Goal: Information Seeking & Learning: Learn about a topic

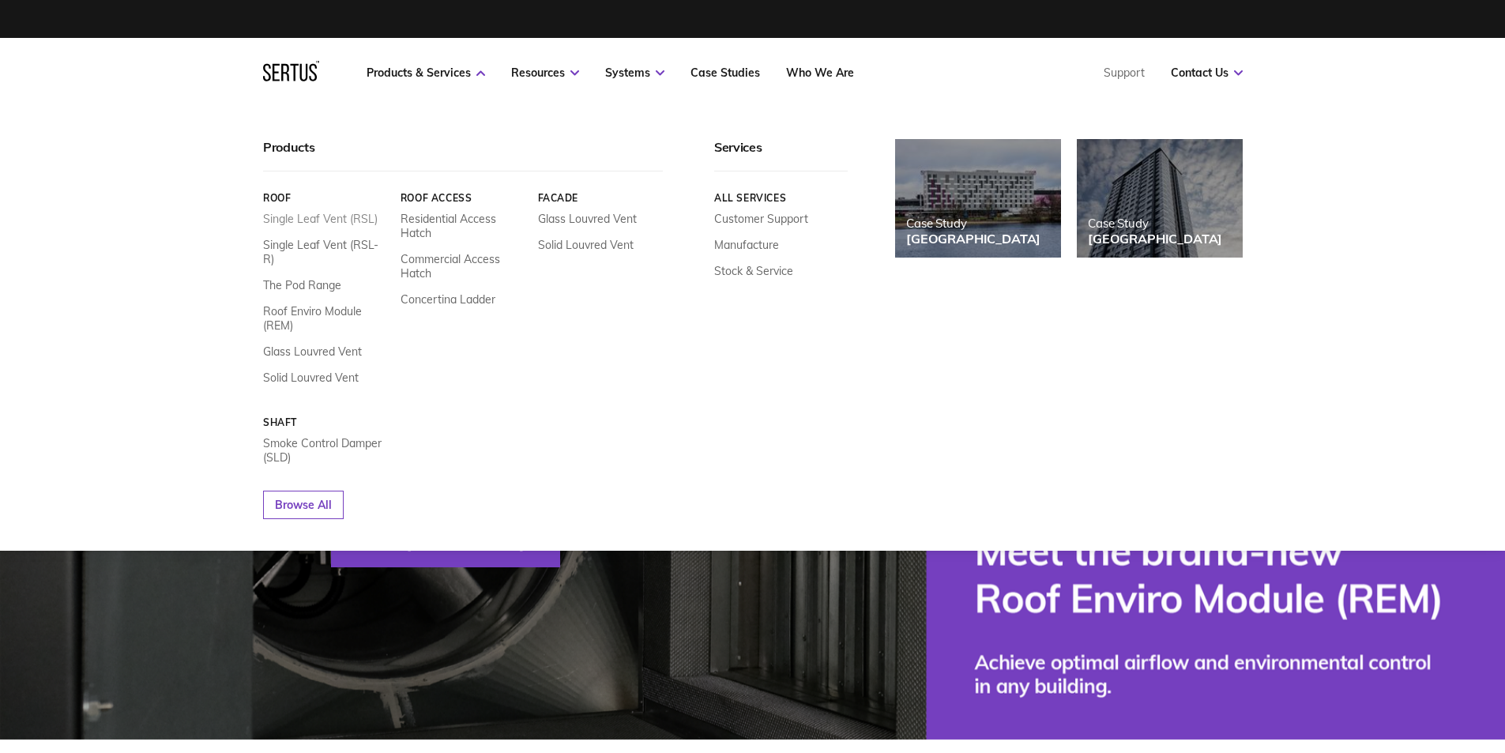
click at [313, 217] on link "Single Leaf Vent (RSL)" at bounding box center [320, 219] width 115 height 14
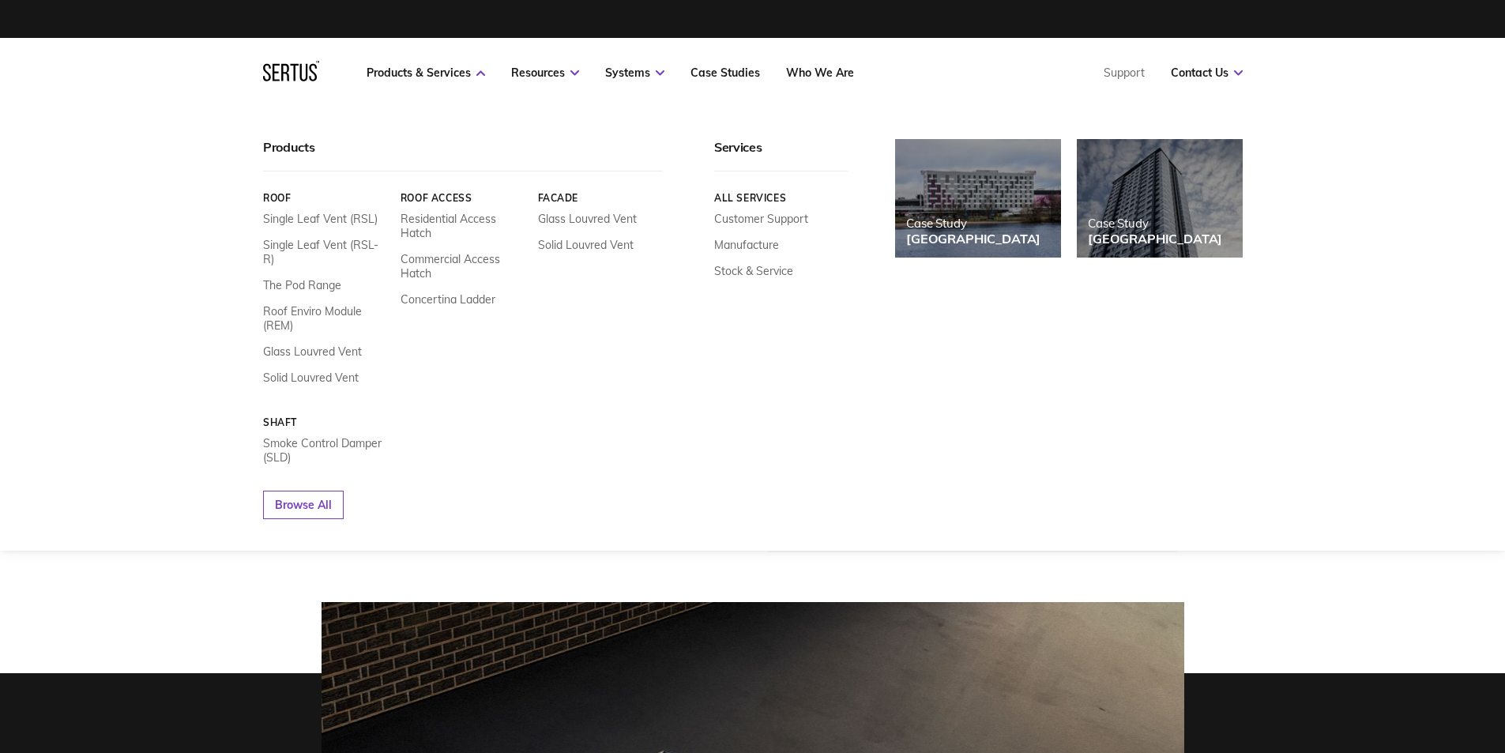
click at [441, 64] on nav "Products & Services Resources Systems Case Studies Who We Are Support Contact U…" at bounding box center [752, 73] width 979 height 70
click at [301, 278] on link "The Pod Range" at bounding box center [302, 285] width 78 height 14
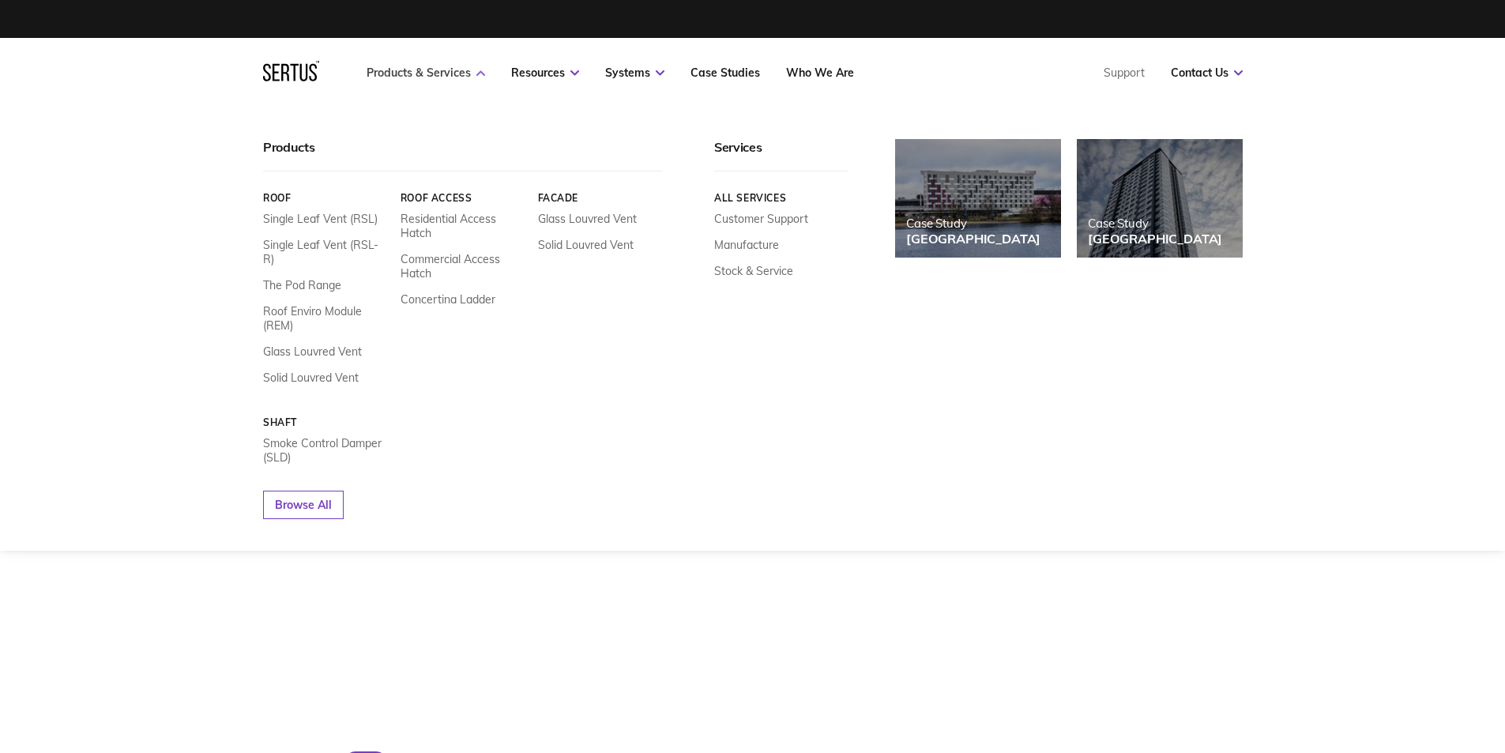
click at [414, 69] on link "Products & Services" at bounding box center [425, 73] width 118 height 14
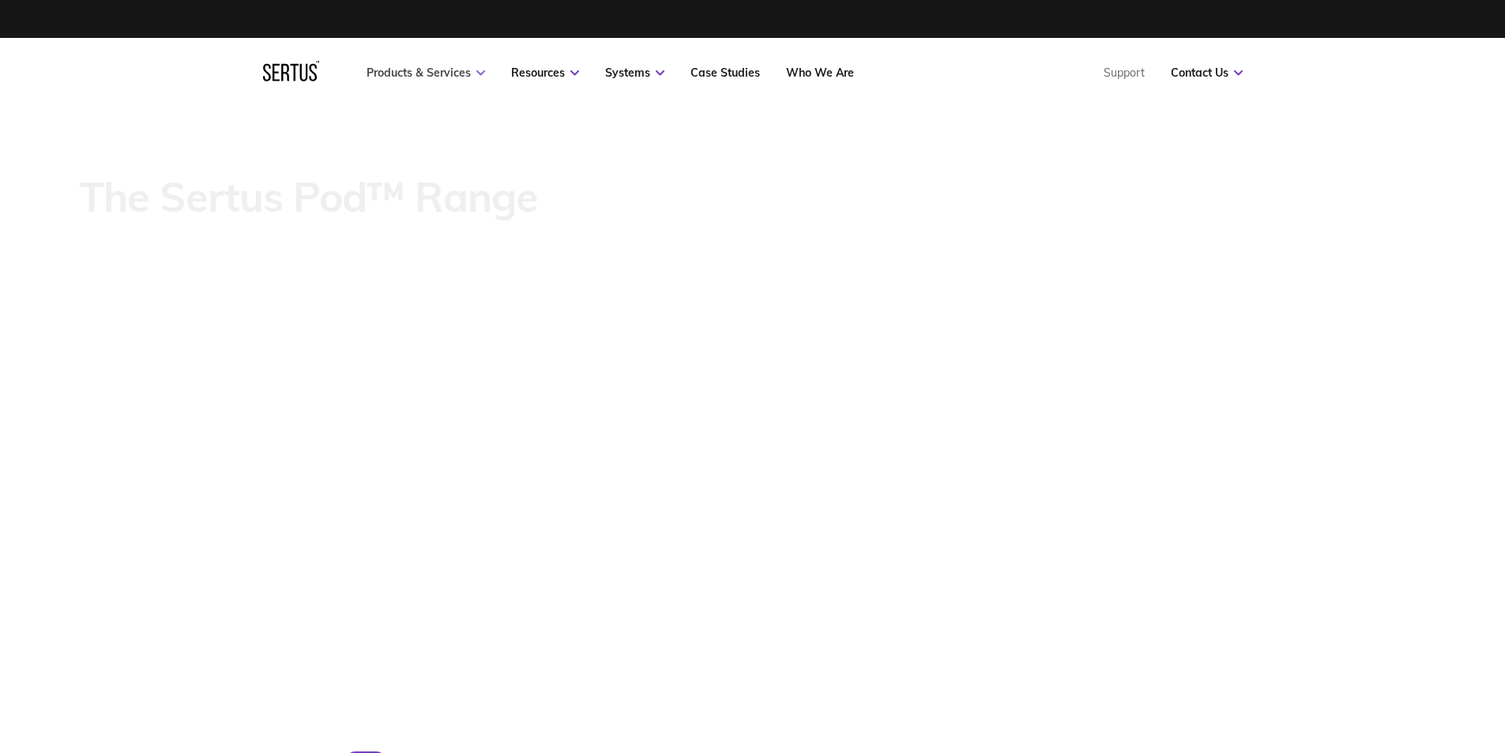
click at [414, 69] on link "Products & Services" at bounding box center [425, 73] width 118 height 14
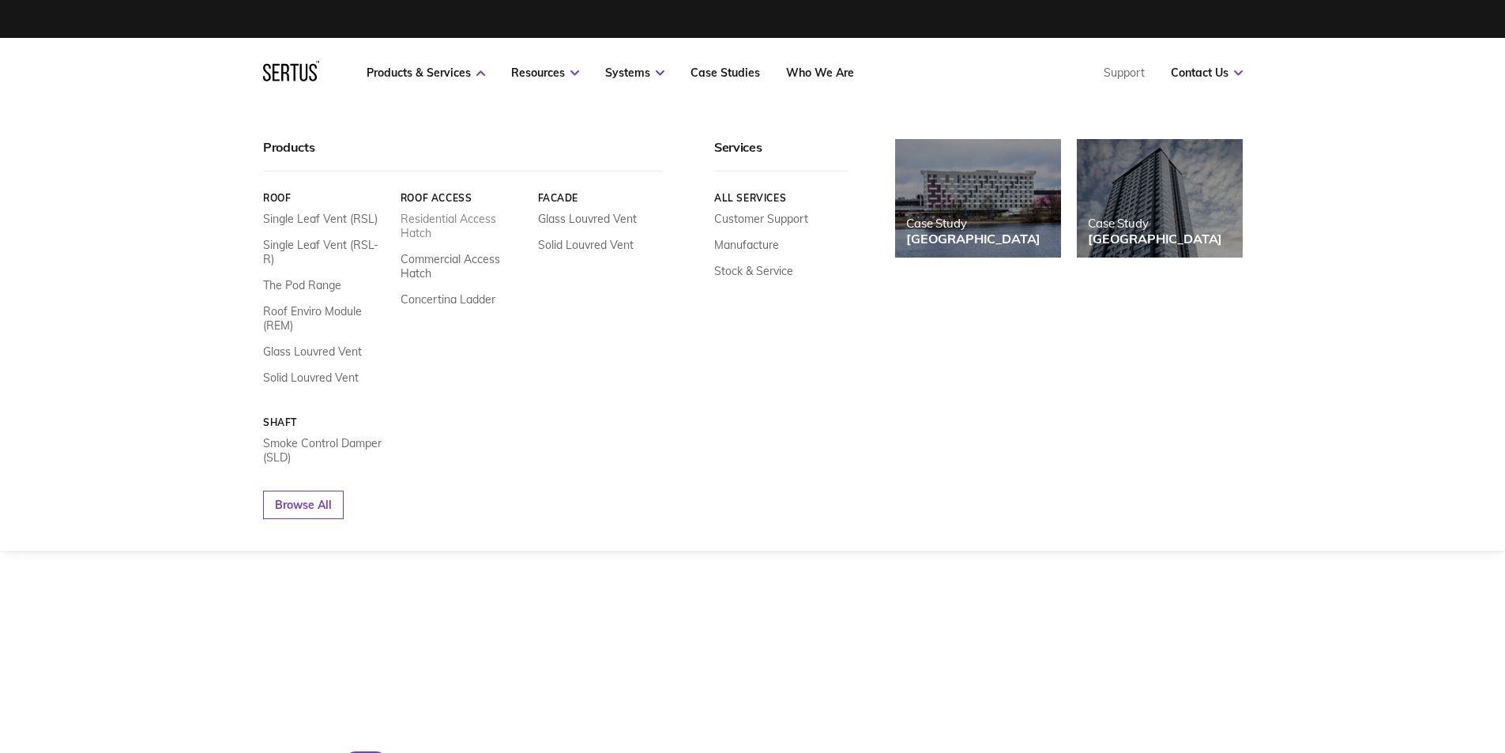
click at [424, 227] on link "Residential Access Hatch" at bounding box center [463, 226] width 126 height 28
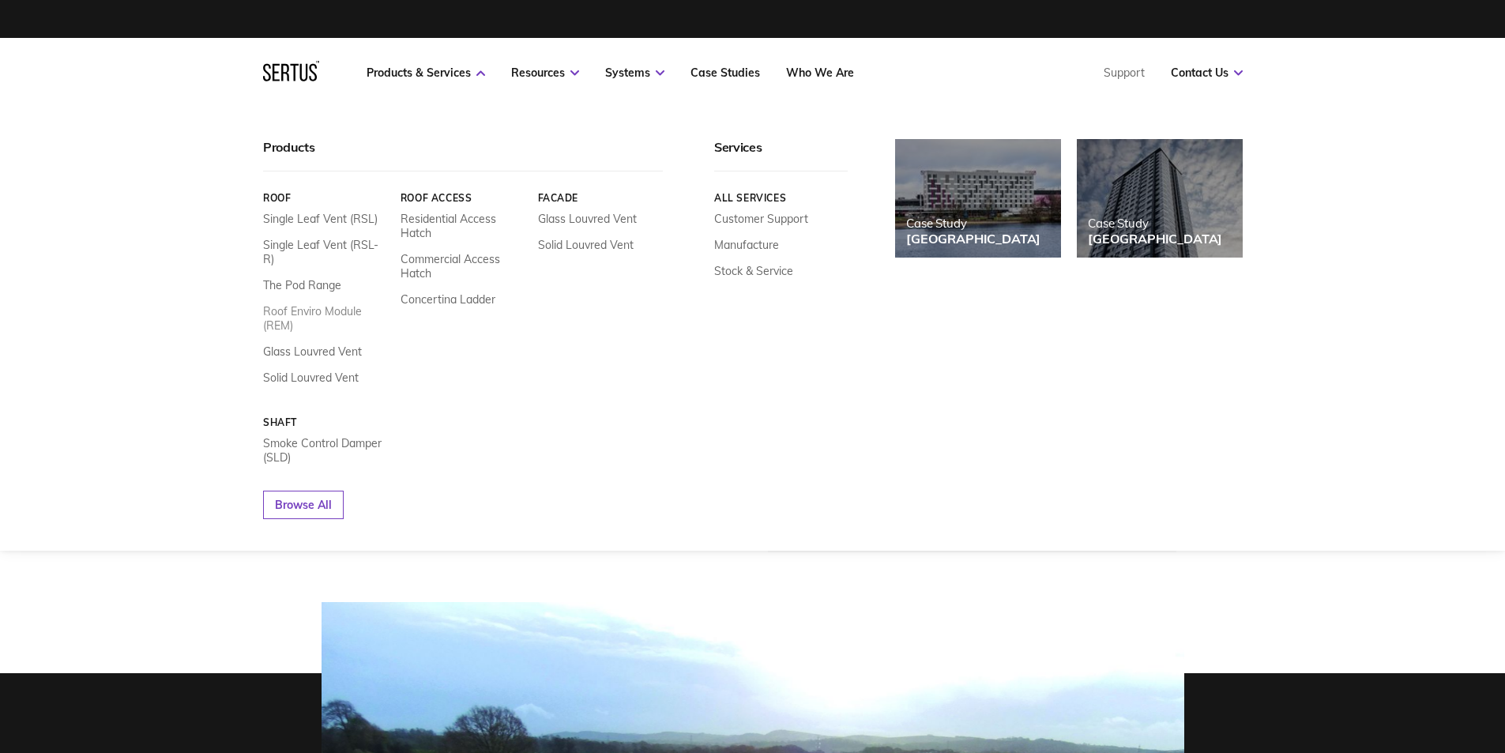
click at [292, 304] on link "Roof Enviro Module (REM)" at bounding box center [326, 318] width 126 height 28
